Goal: Task Accomplishment & Management: Complete application form

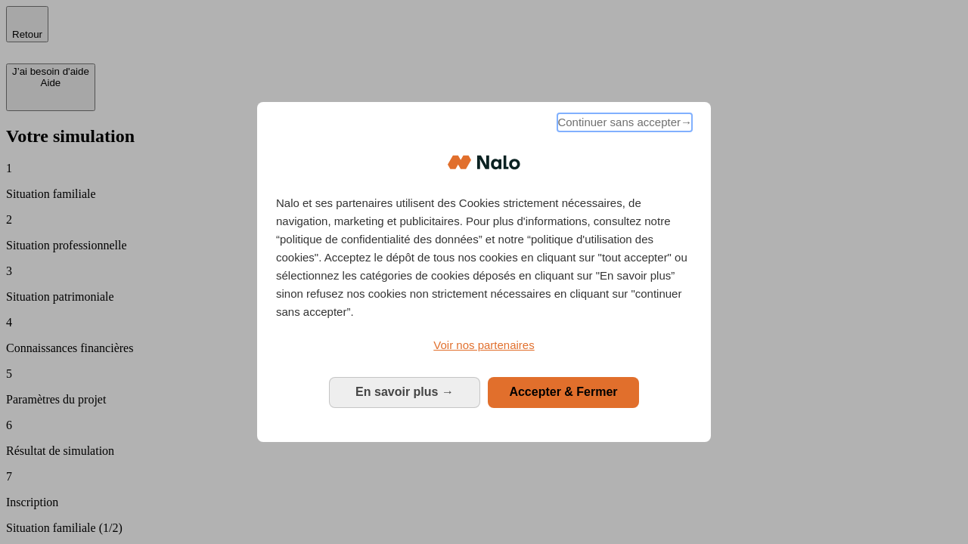
click at [623, 125] on span "Continuer sans accepter →" at bounding box center [624, 122] width 135 height 18
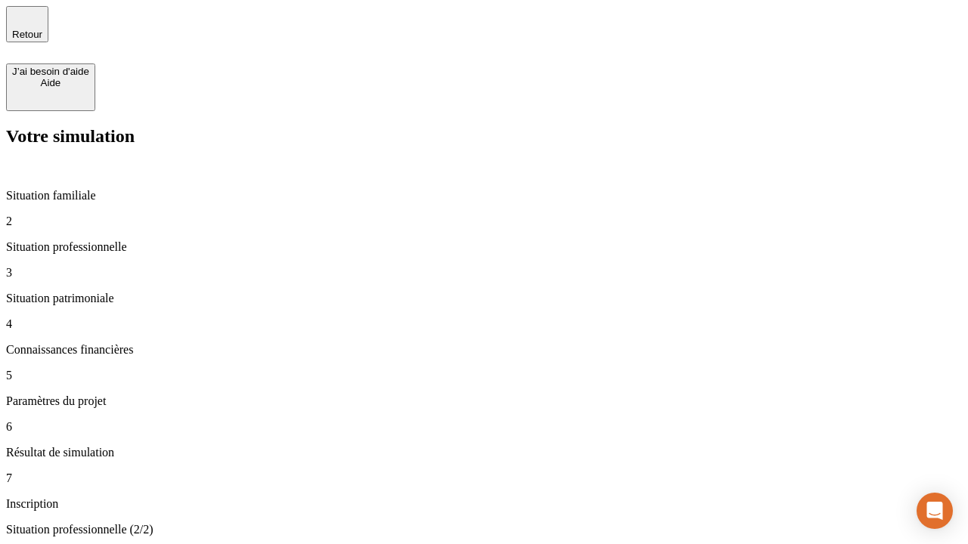
type input "30 000"
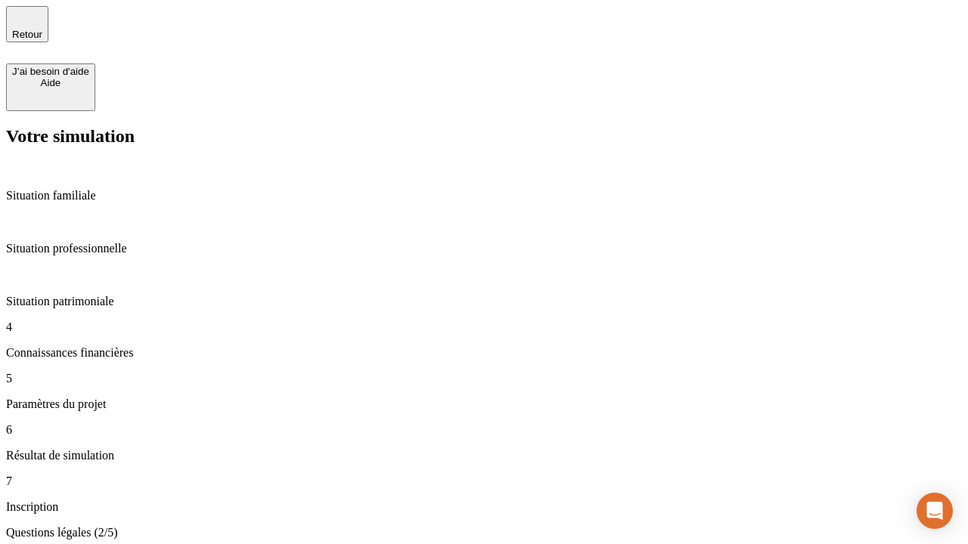
scroll to position [3, 0]
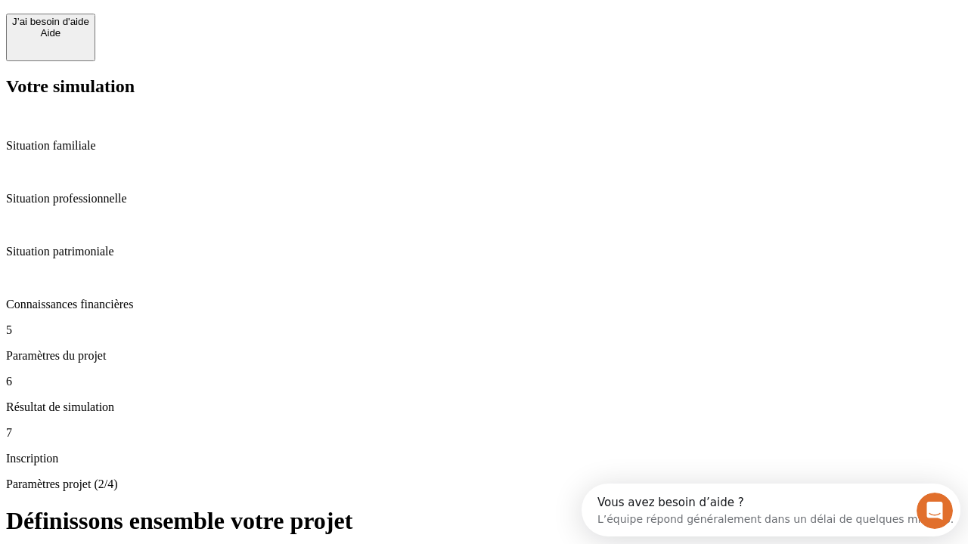
scroll to position [29, 0]
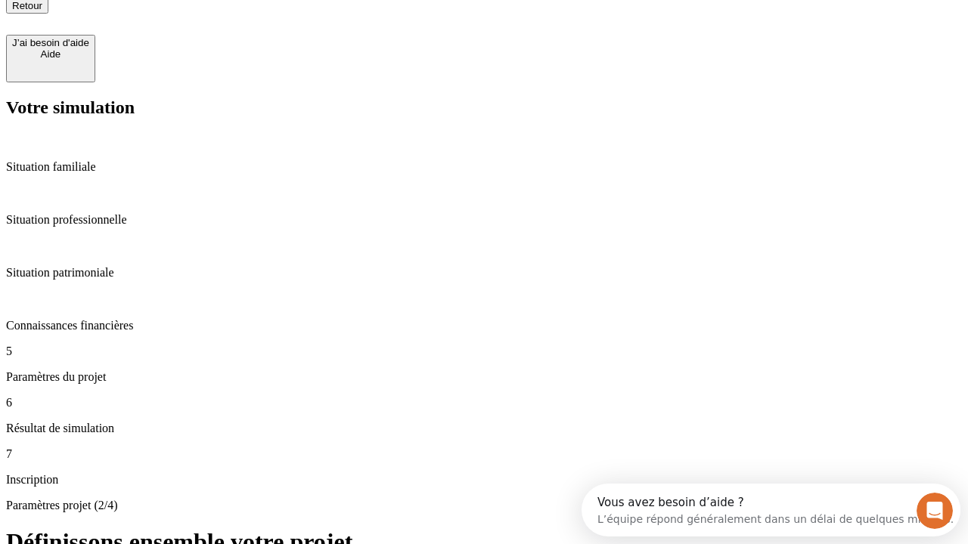
type input "25"
type input "64"
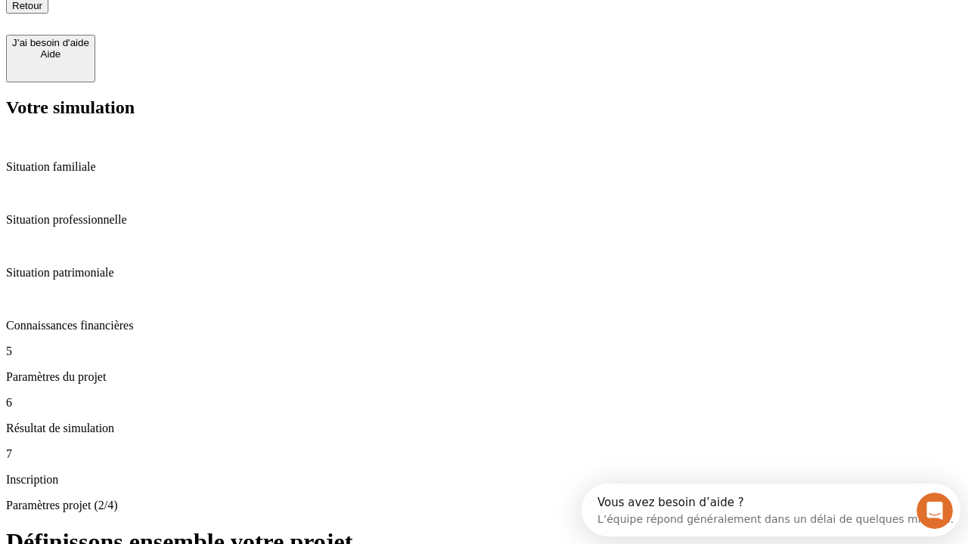
type input "1 000"
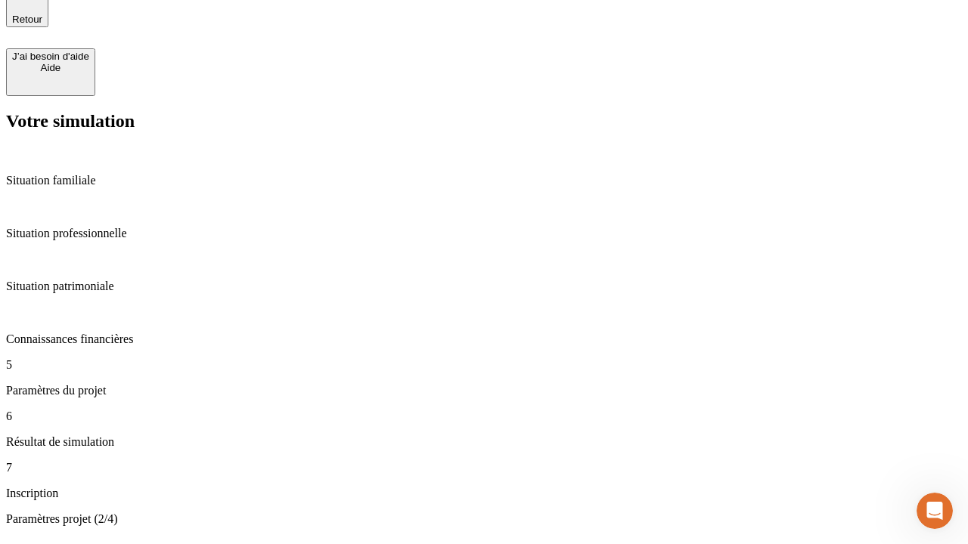
type input "640"
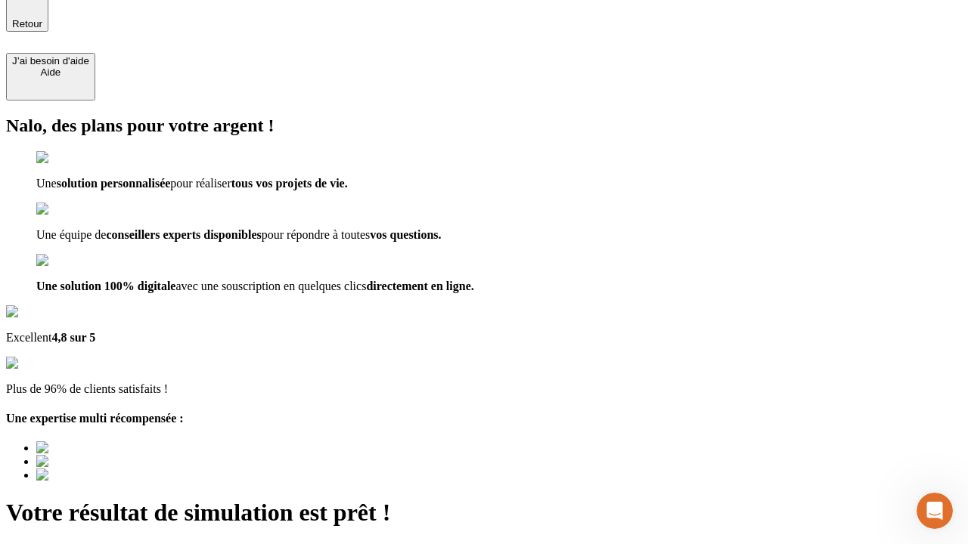
type input "[EMAIL_ADDRESS][PERSON_NAME][DOMAIN_NAME]"
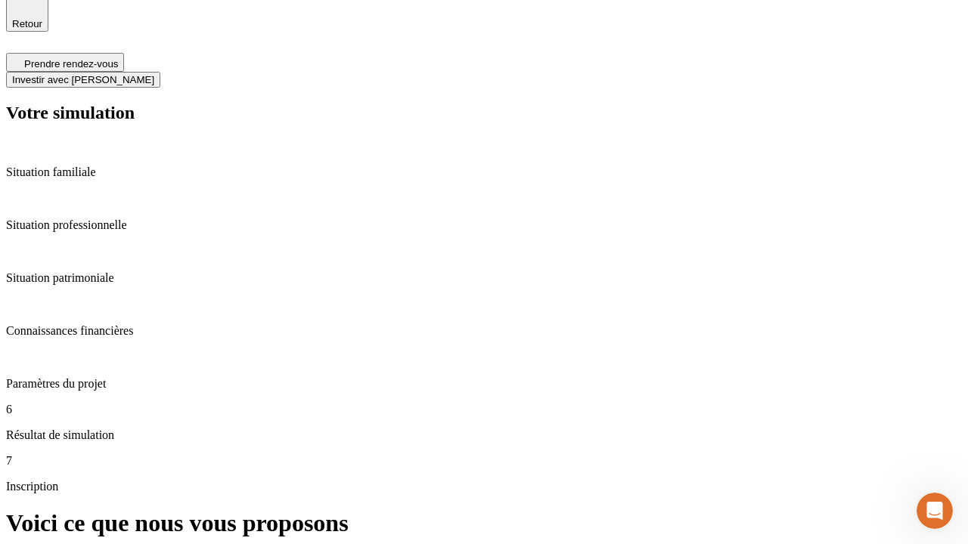
click at [154, 74] on span "Investir avec [PERSON_NAME]" at bounding box center [83, 79] width 142 height 11
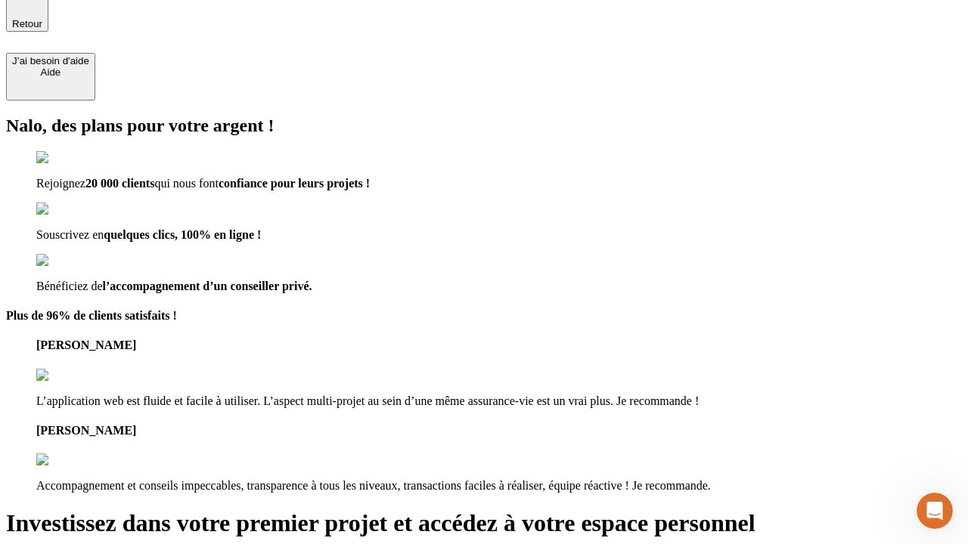
scroll to position [9, 0]
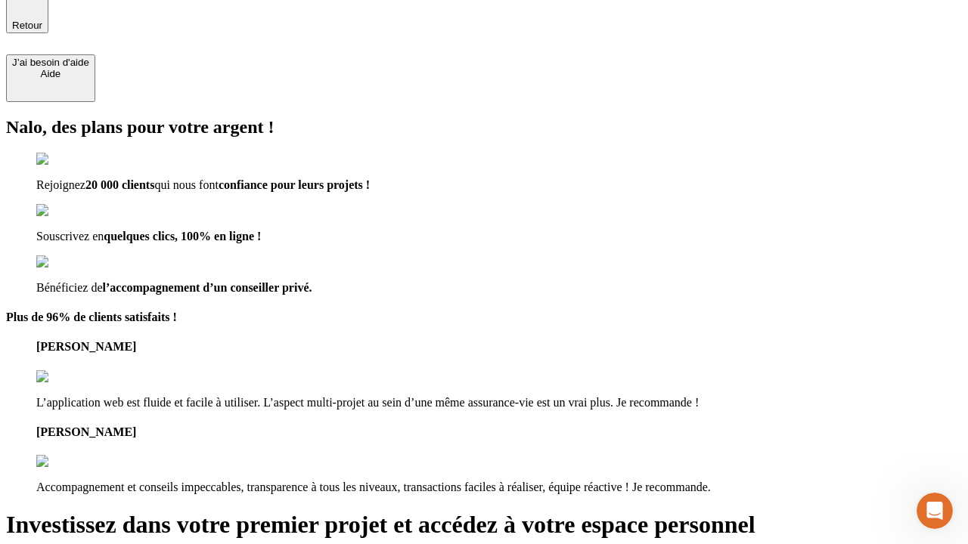
type input "[PERSON_NAME][EMAIL_ADDRESS][DOMAIN_NAME]"
